Goal: Transaction & Acquisition: Purchase product/service

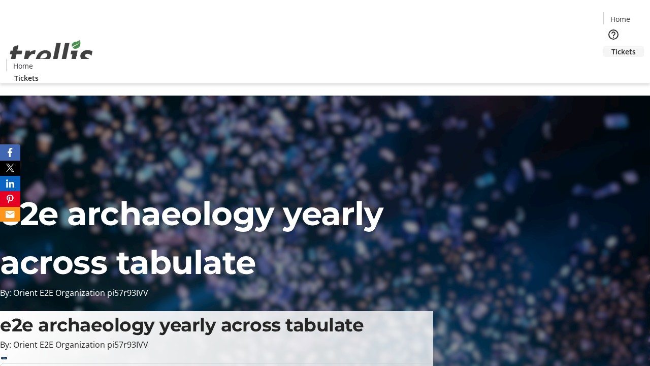
click at [612, 46] on span "Tickets" at bounding box center [624, 51] width 24 height 11
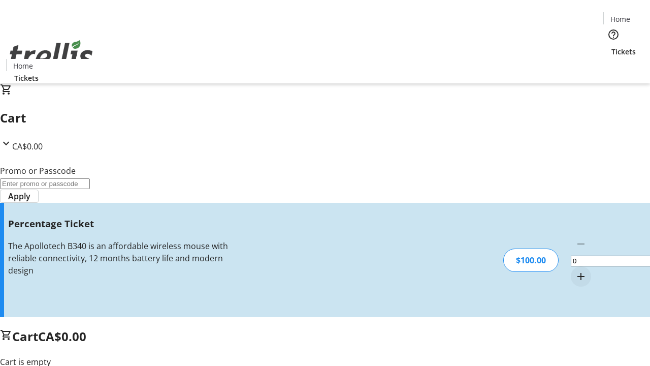
click at [575, 270] on mat-icon "Increment by one" at bounding box center [581, 276] width 12 height 12
type input "1"
type input "FOO"
